Goal: Find specific page/section: Find specific page/section

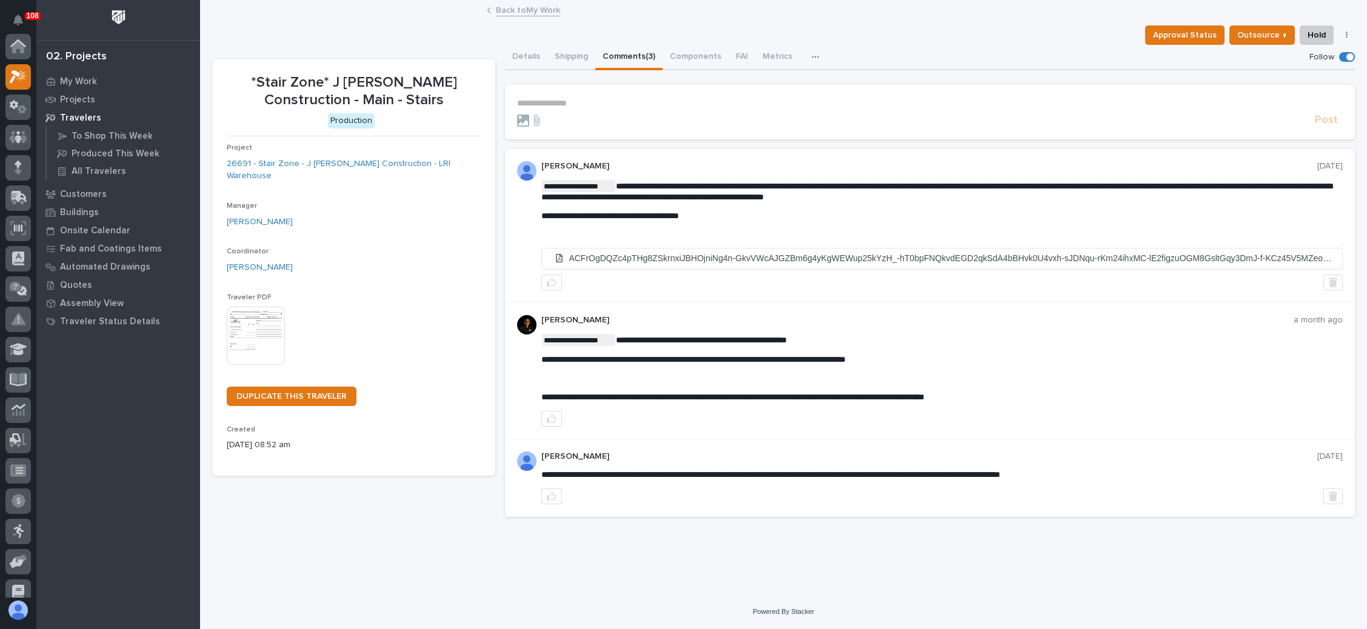
scroll to position [30, 0]
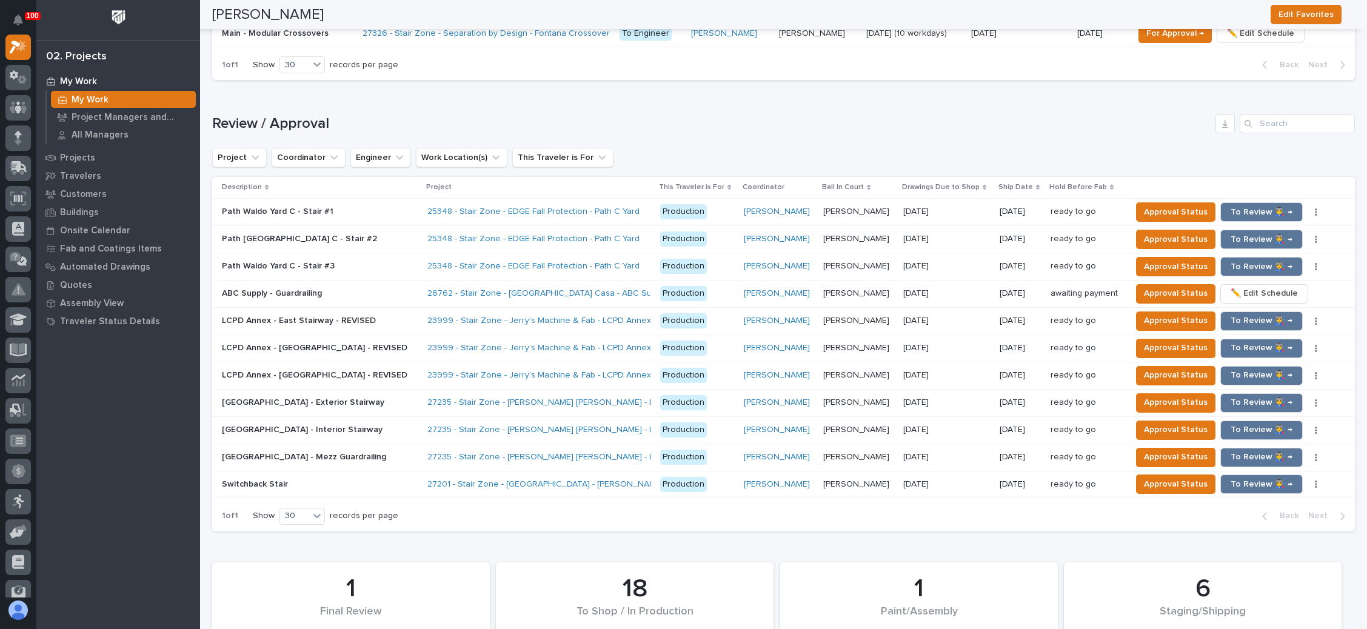
scroll to position [1182, 0]
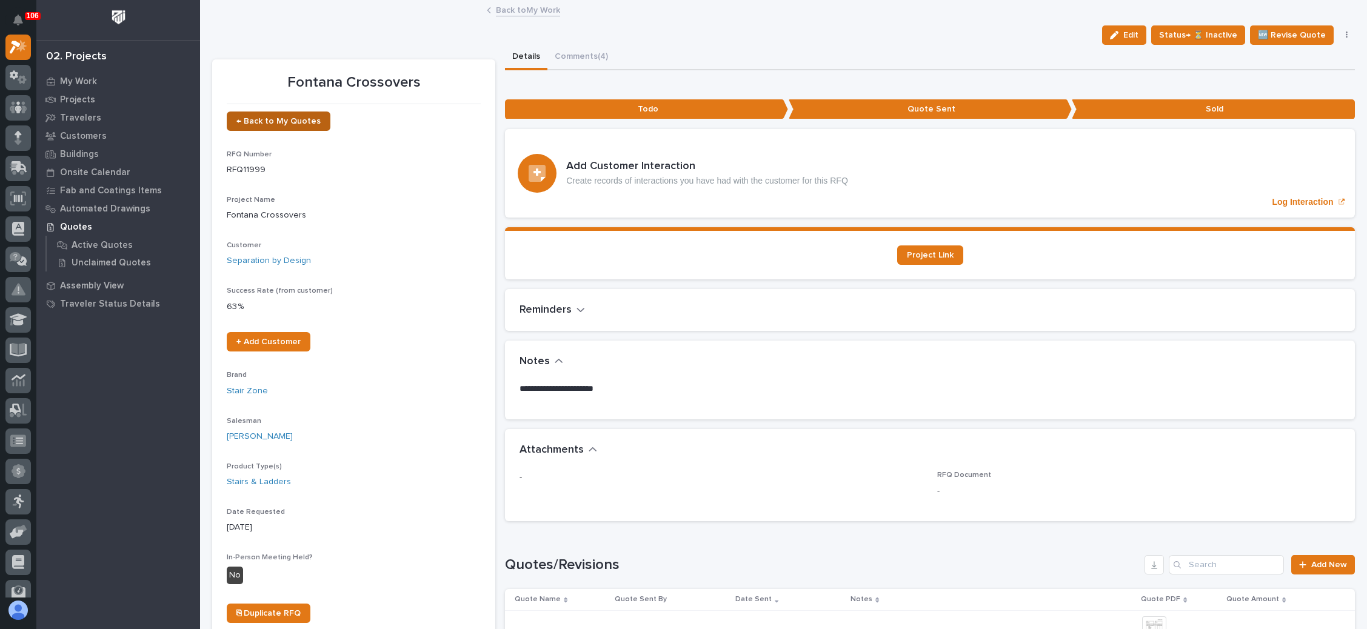
click at [283, 115] on link "← Back to My Quotes" at bounding box center [279, 121] width 104 height 19
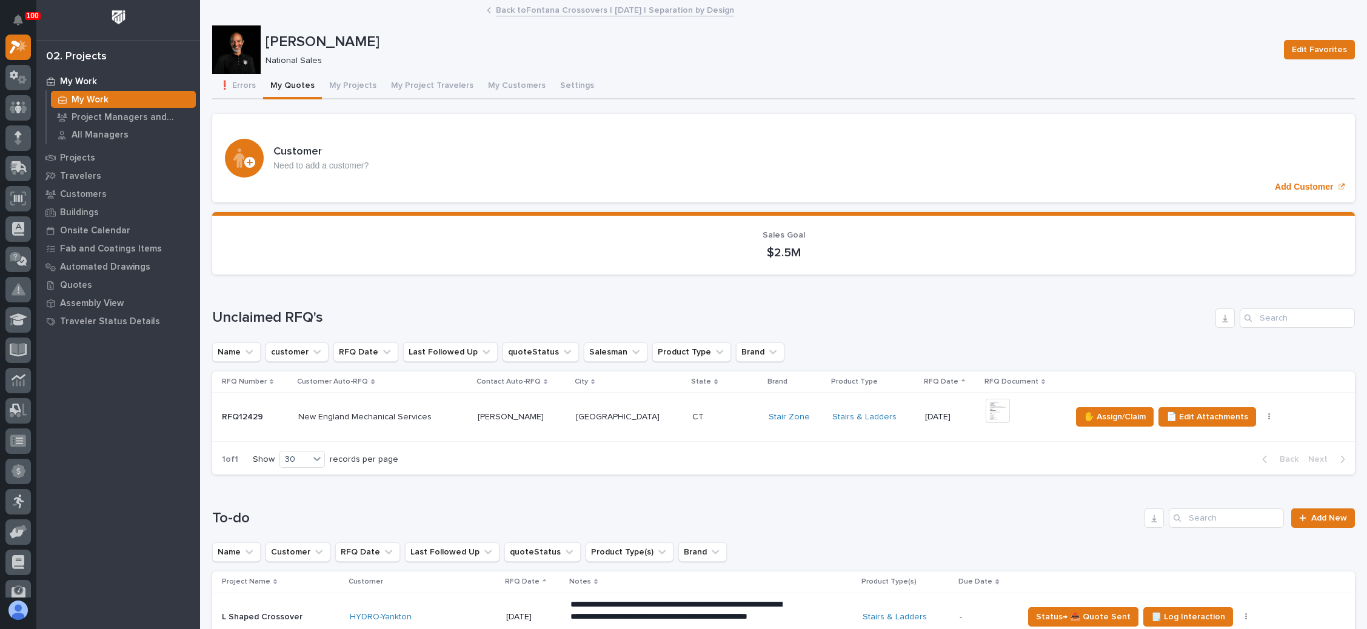
click at [925, 412] on p "[DATE]" at bounding box center [950, 417] width 51 height 10
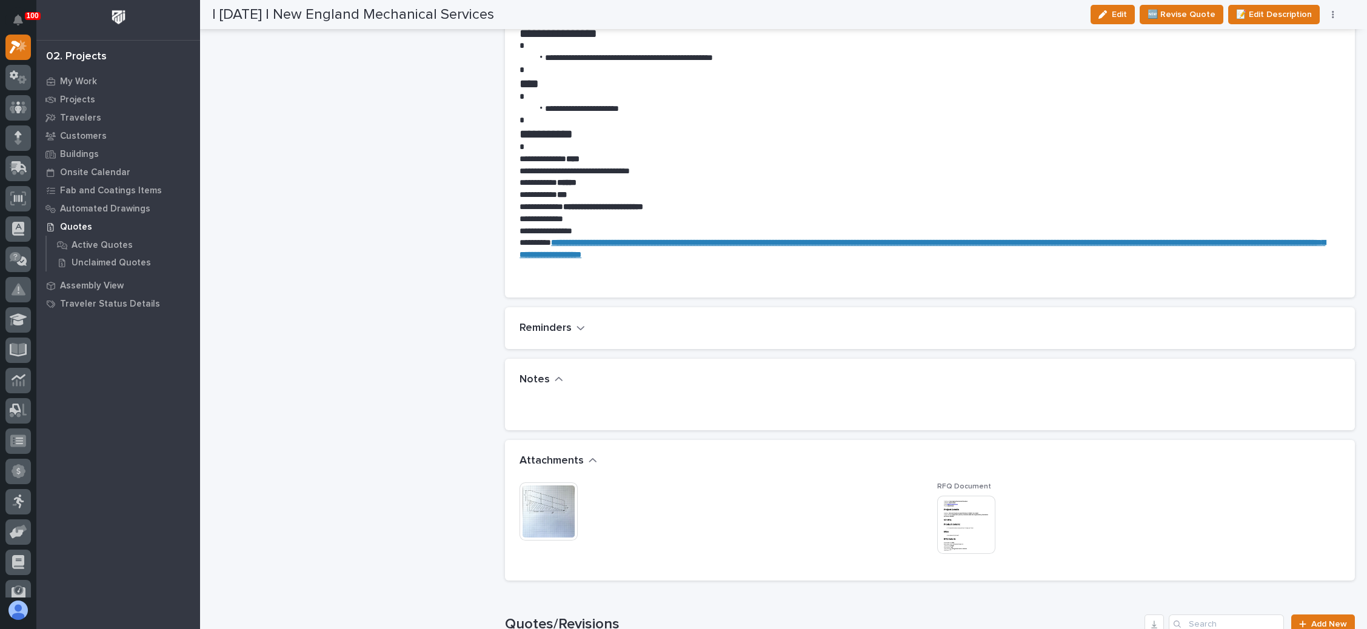
scroll to position [727, 0]
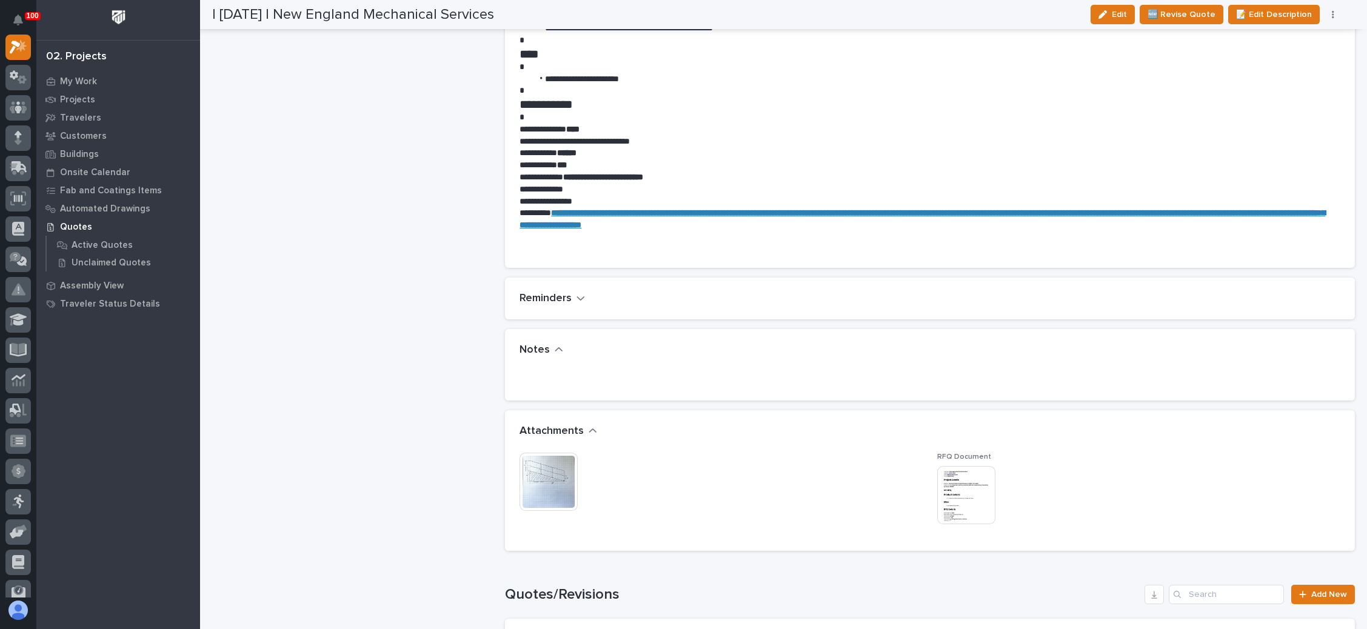
click at [561, 473] on img at bounding box center [549, 482] width 58 height 58
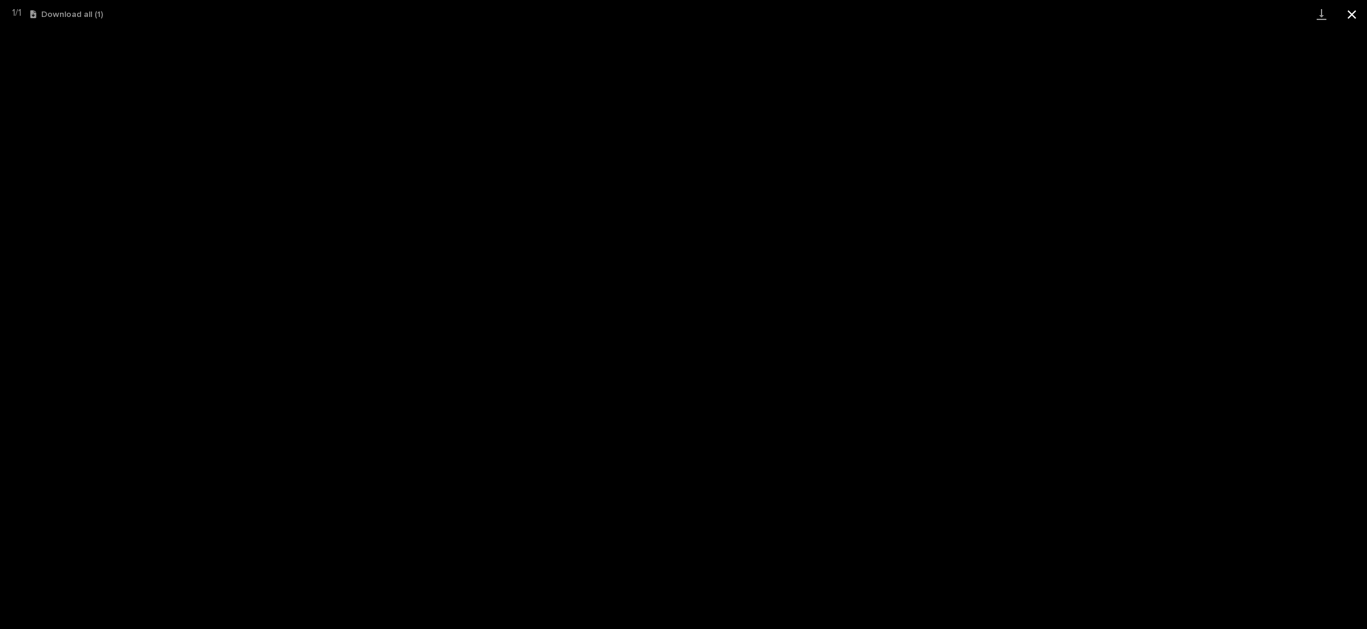
click at [1351, 13] on button "Close gallery" at bounding box center [1352, 14] width 30 height 28
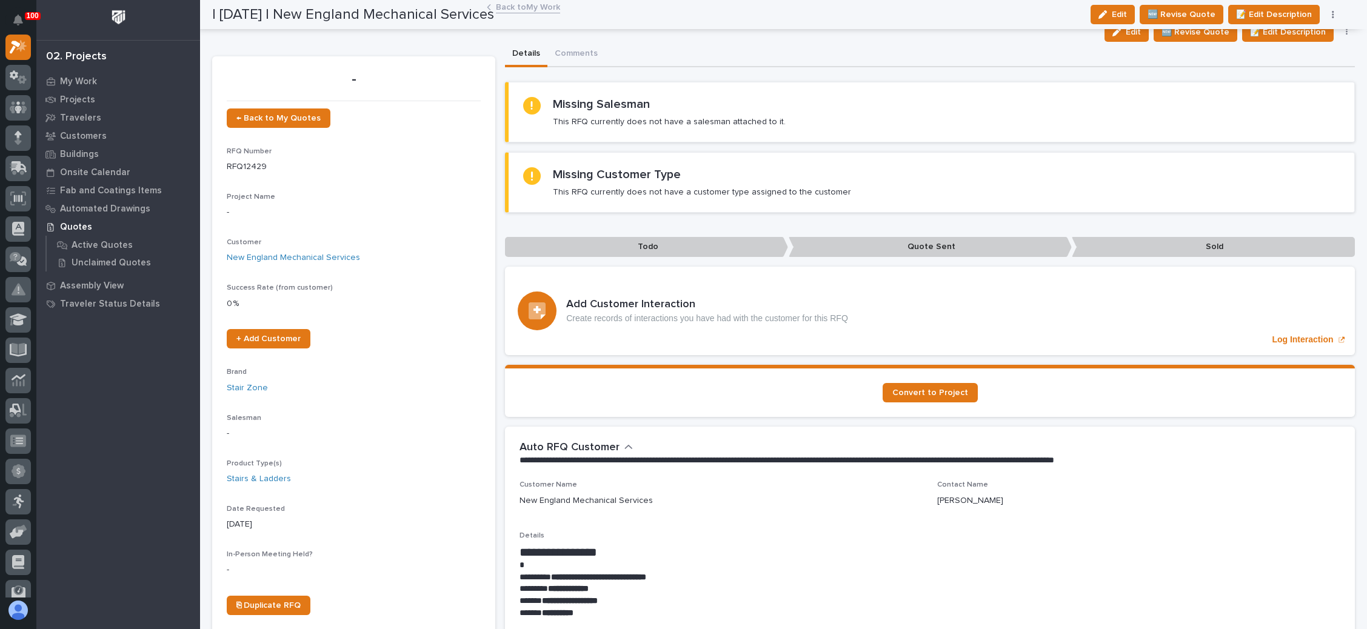
scroll to position [0, 0]
